Goal: Information Seeking & Learning: Learn about a topic

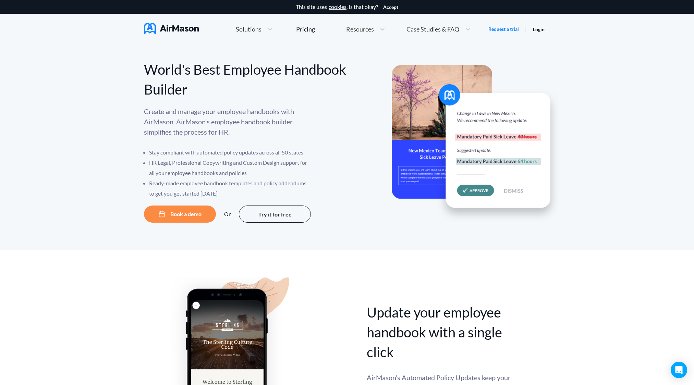
click at [203, 145] on div "Create and manage your employee handbooks with AirMason. AirMason’s employee ha…" at bounding box center [245, 152] width 203 height 93
click at [185, 173] on li "HR Legal, Professional Copywriting and Custom Design support for all your emplo…" at bounding box center [230, 168] width 163 height 21
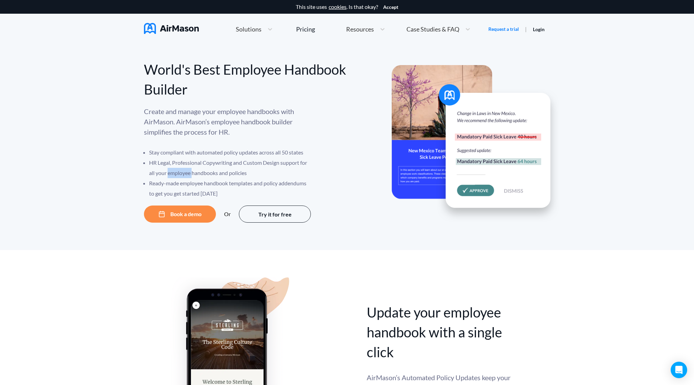
click at [185, 173] on li "HR Legal, Professional Copywriting and Custom Design support for all your emplo…" at bounding box center [230, 168] width 163 height 21
drag, startPoint x: 185, startPoint y: 173, endPoint x: 190, endPoint y: 76, distance: 97.8
click at [190, 76] on div "World's Best Employee Handbook Builder" at bounding box center [245, 80] width 203 height 40
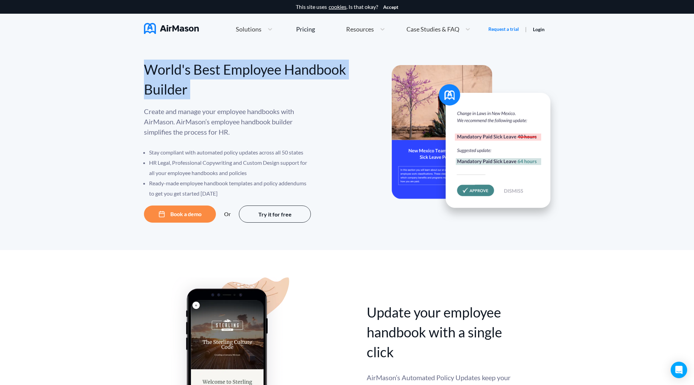
click at [190, 75] on div "World's Best Employee Handbook Builder" at bounding box center [245, 80] width 203 height 40
click at [298, 32] on div "Pricing" at bounding box center [305, 29] width 19 height 6
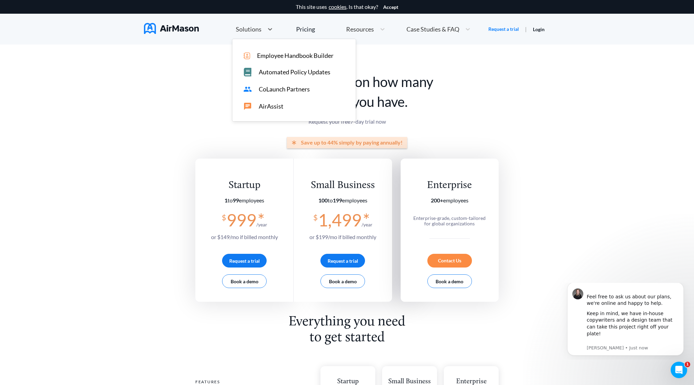
click at [255, 33] on div "Solutions" at bounding box center [248, 29] width 32 height 9
click at [270, 52] on span "Employee Handbook Builder" at bounding box center [295, 55] width 76 height 7
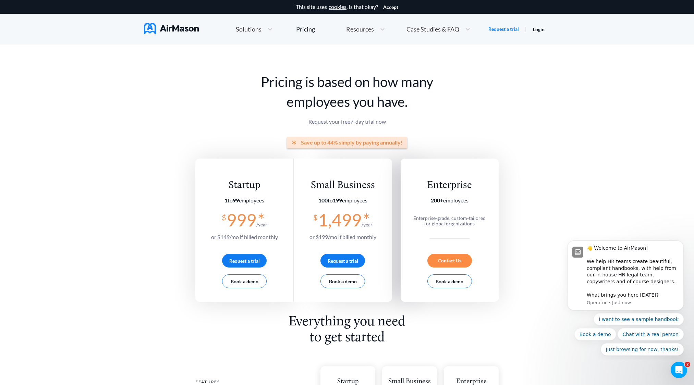
scroll to position [274, 0]
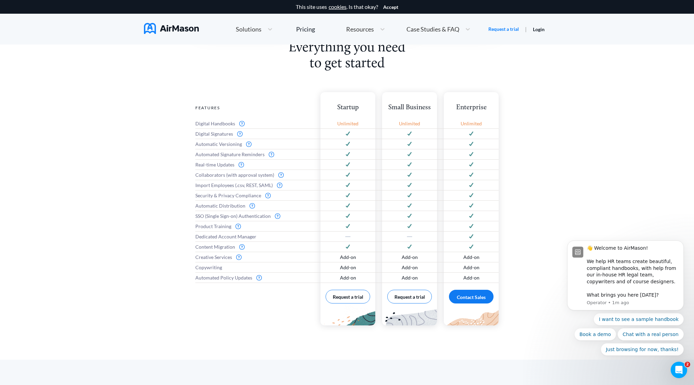
click at [615, 74] on div "Everything you need to get started Features Digital Handbooks Digital Signature…" at bounding box center [347, 200] width 694 height 320
